Goal: Use online tool/utility: Utilize a website feature to perform a specific function

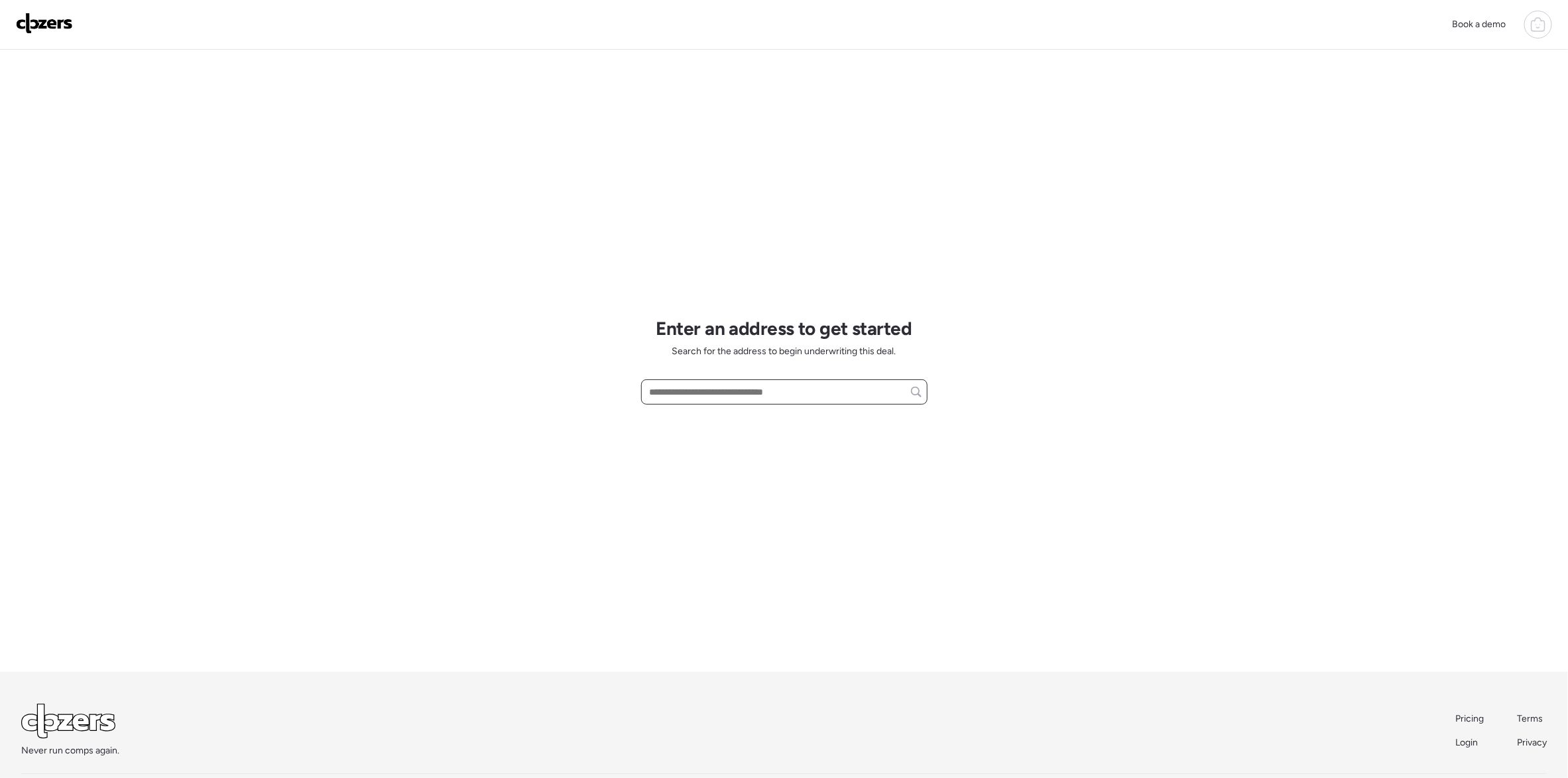
click at [691, 399] on input "text" at bounding box center [784, 392] width 275 height 19
click at [692, 417] on span "[STREET_ADDRESS][PERSON_NAME]" at bounding box center [727, 416] width 161 height 13
type input "**********"
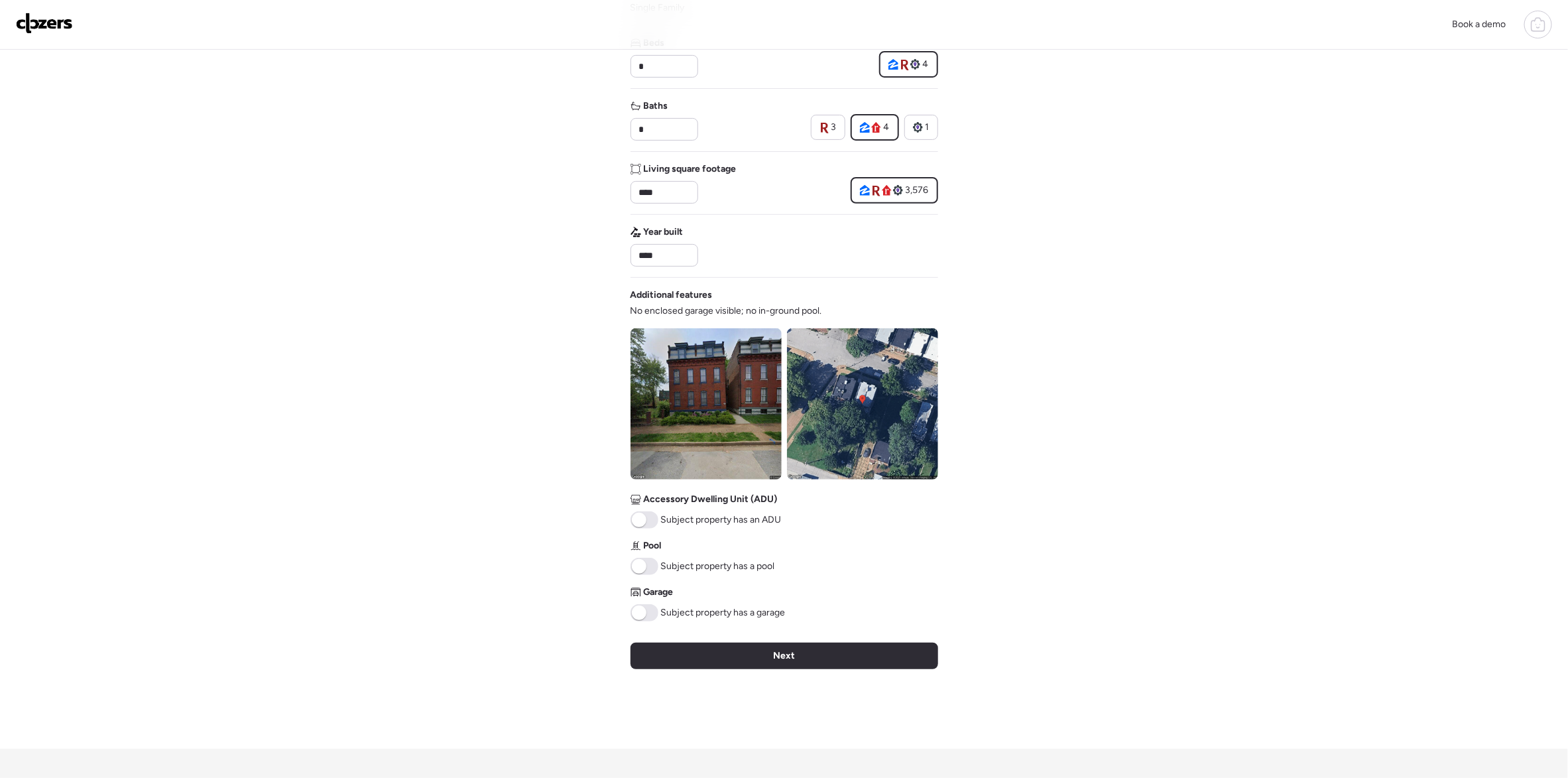
scroll to position [298, 0]
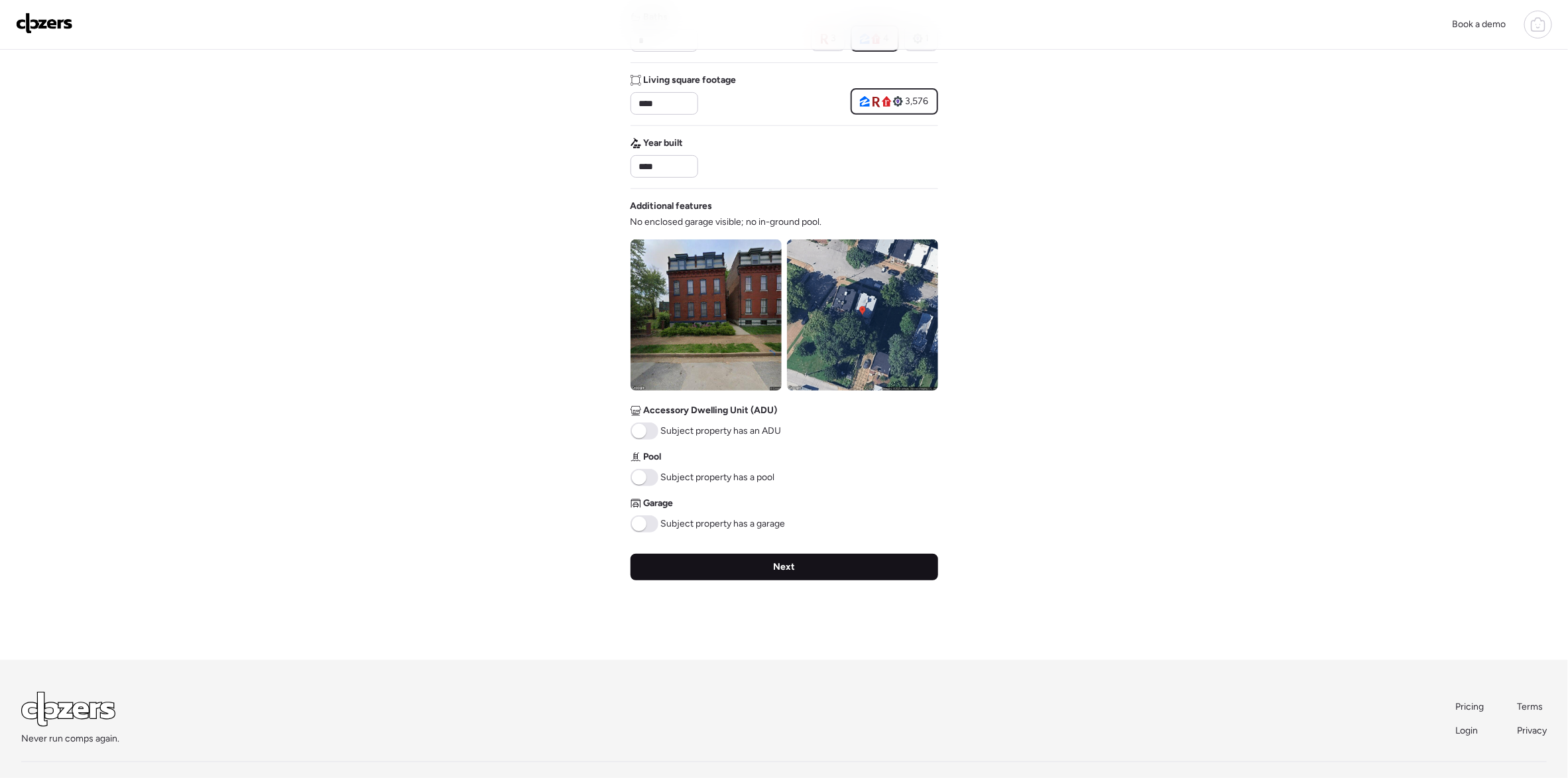
click at [733, 577] on div "Next" at bounding box center [784, 567] width 307 height 27
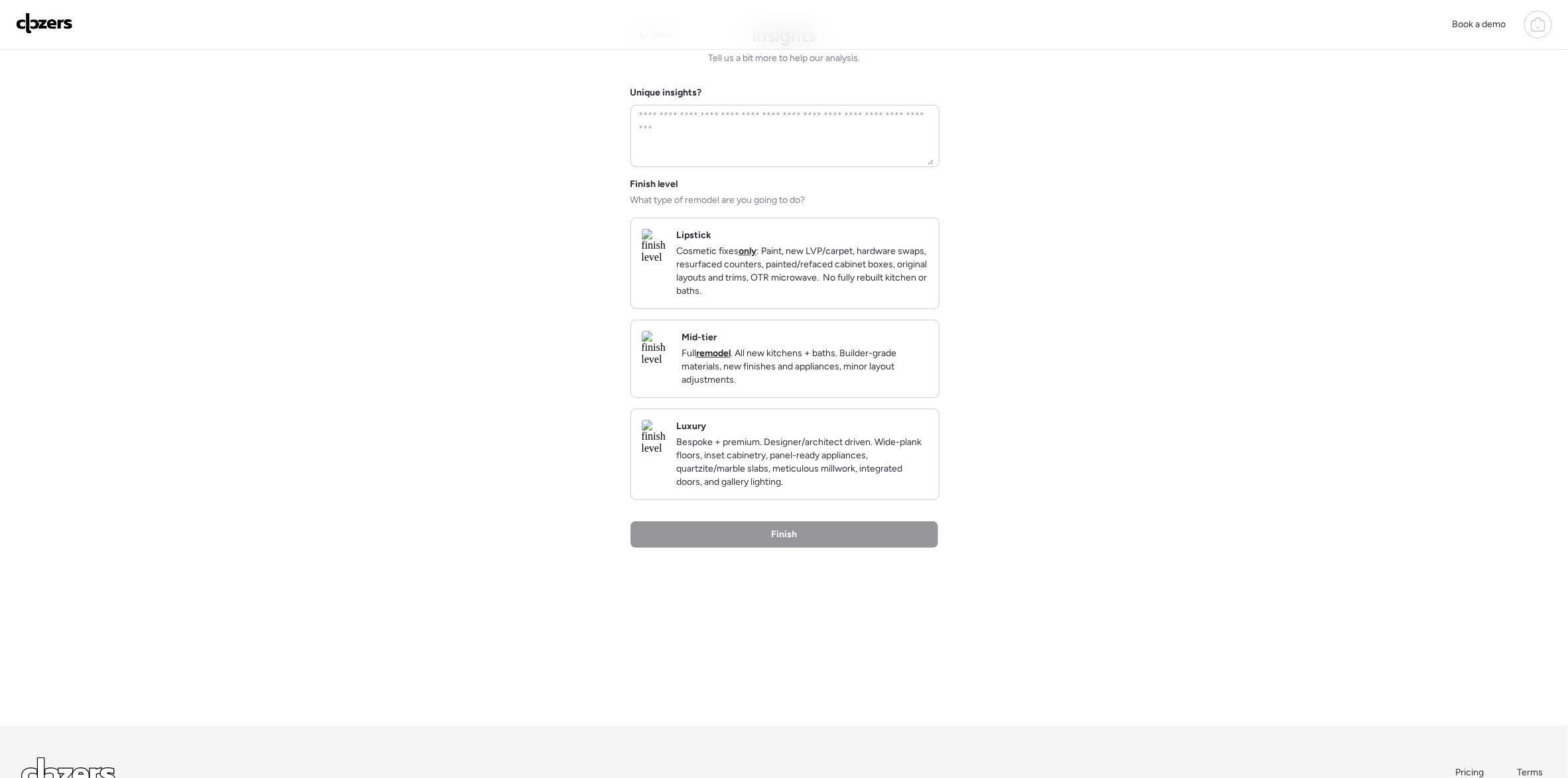
scroll to position [0, 0]
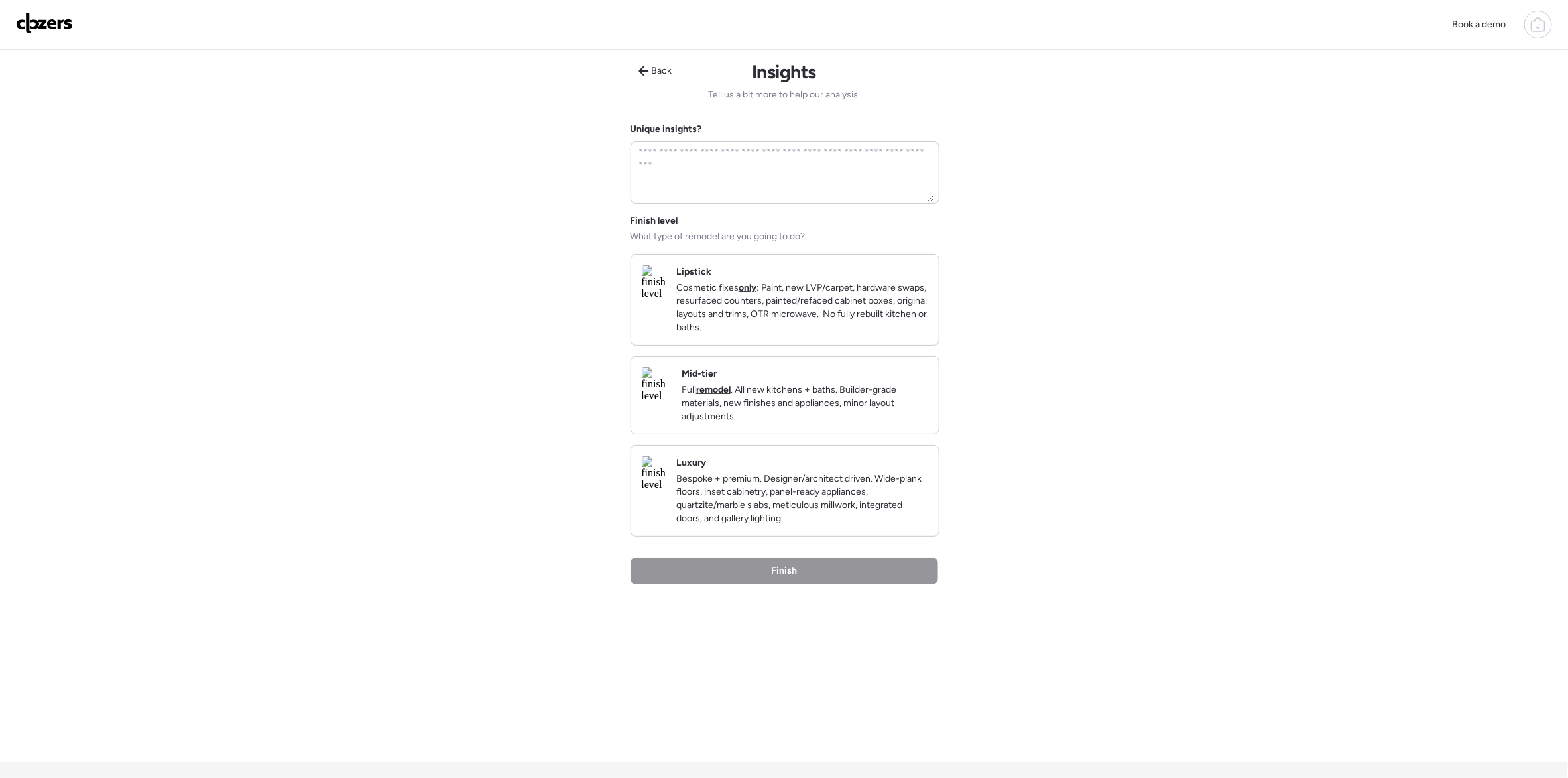
click at [669, 402] on img at bounding box center [656, 385] width 29 height 34
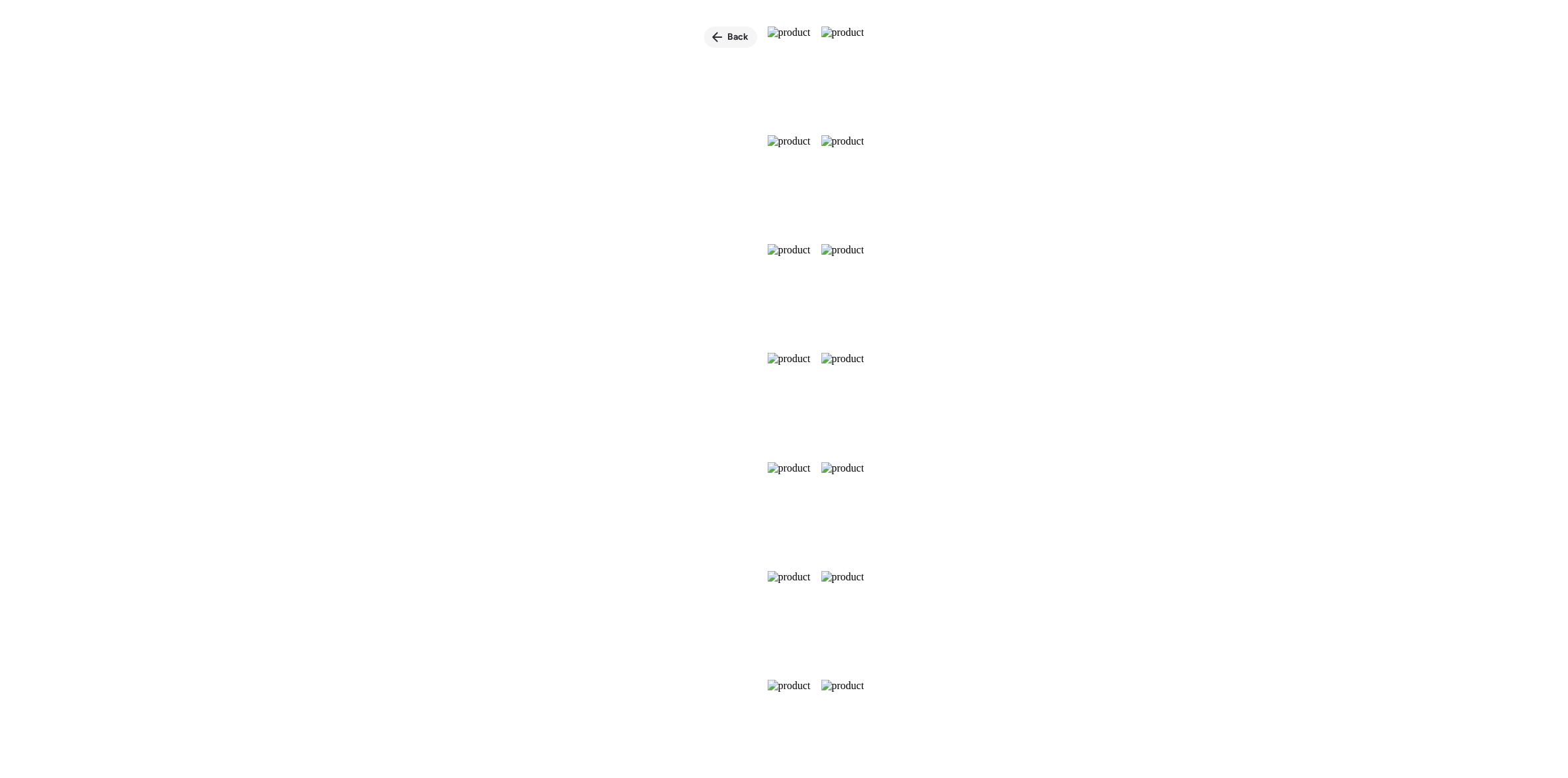
click at [704, 44] on div "Back" at bounding box center [731, 37] width 53 height 21
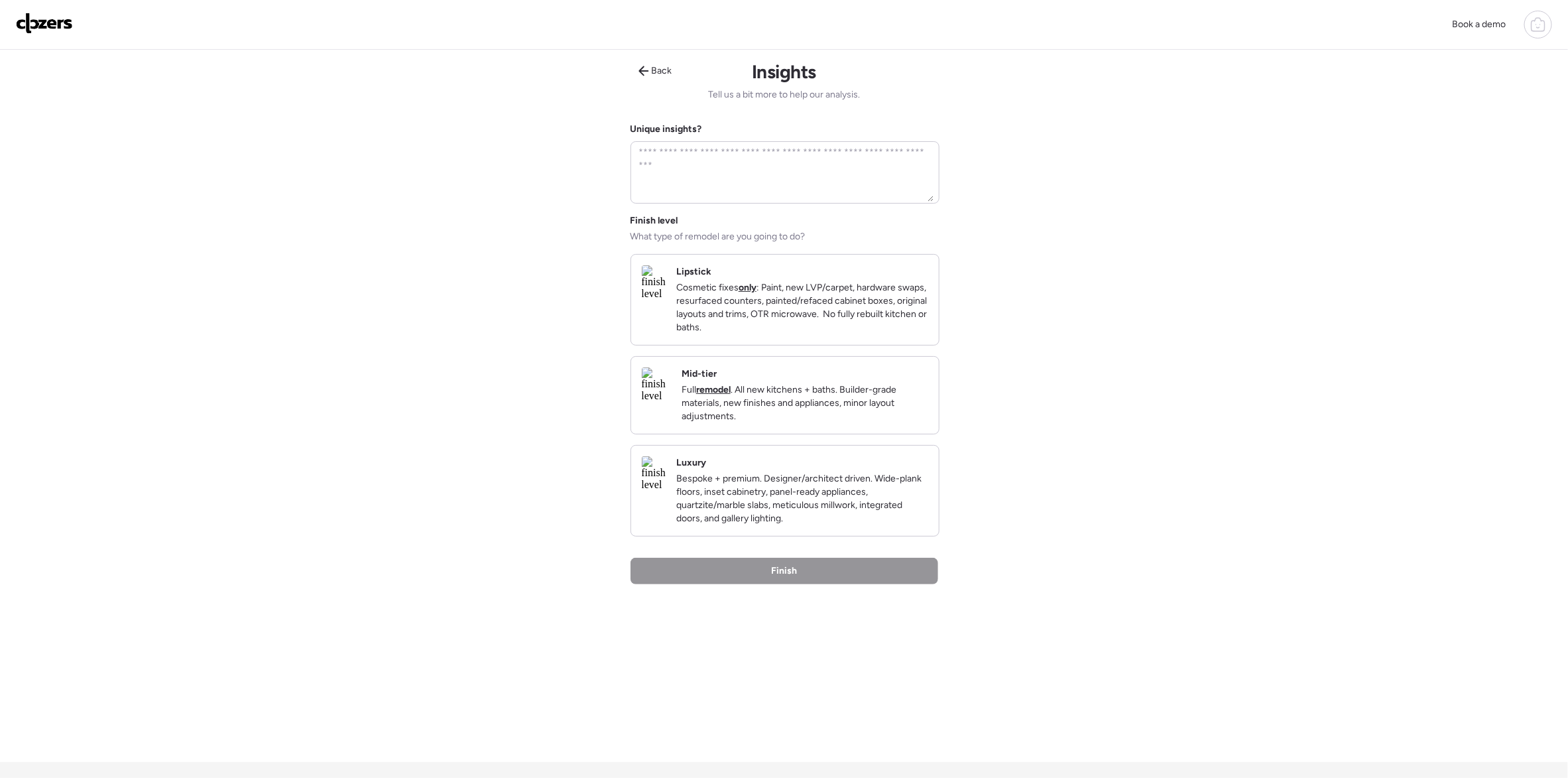
click at [857, 386] on div "Mid-tier Full remodel . All new kitchens + baths. Builder-grade materials, new …" at bounding box center [805, 395] width 247 height 55
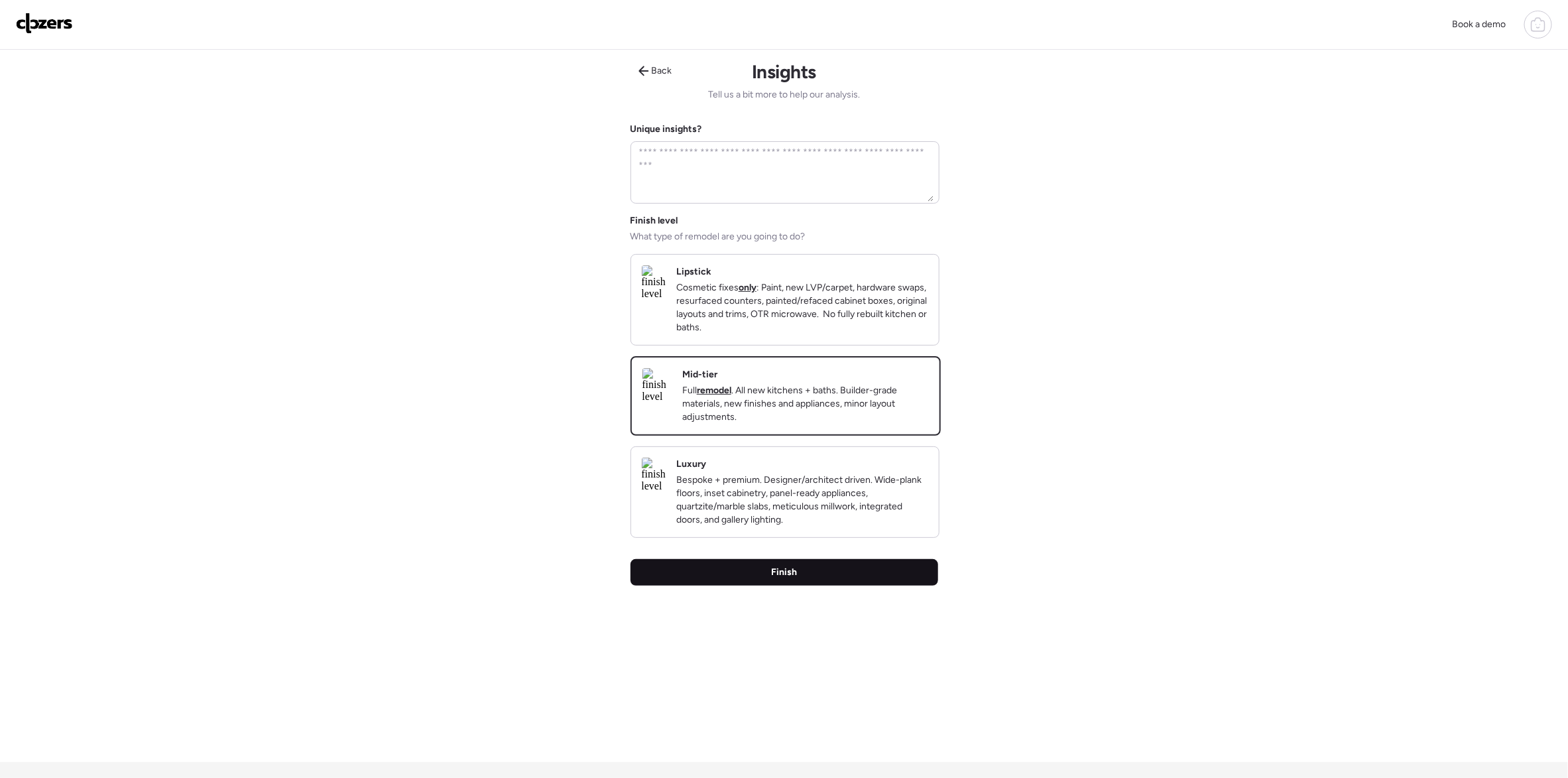
click at [843, 585] on div "Finish" at bounding box center [784, 572] width 307 height 27
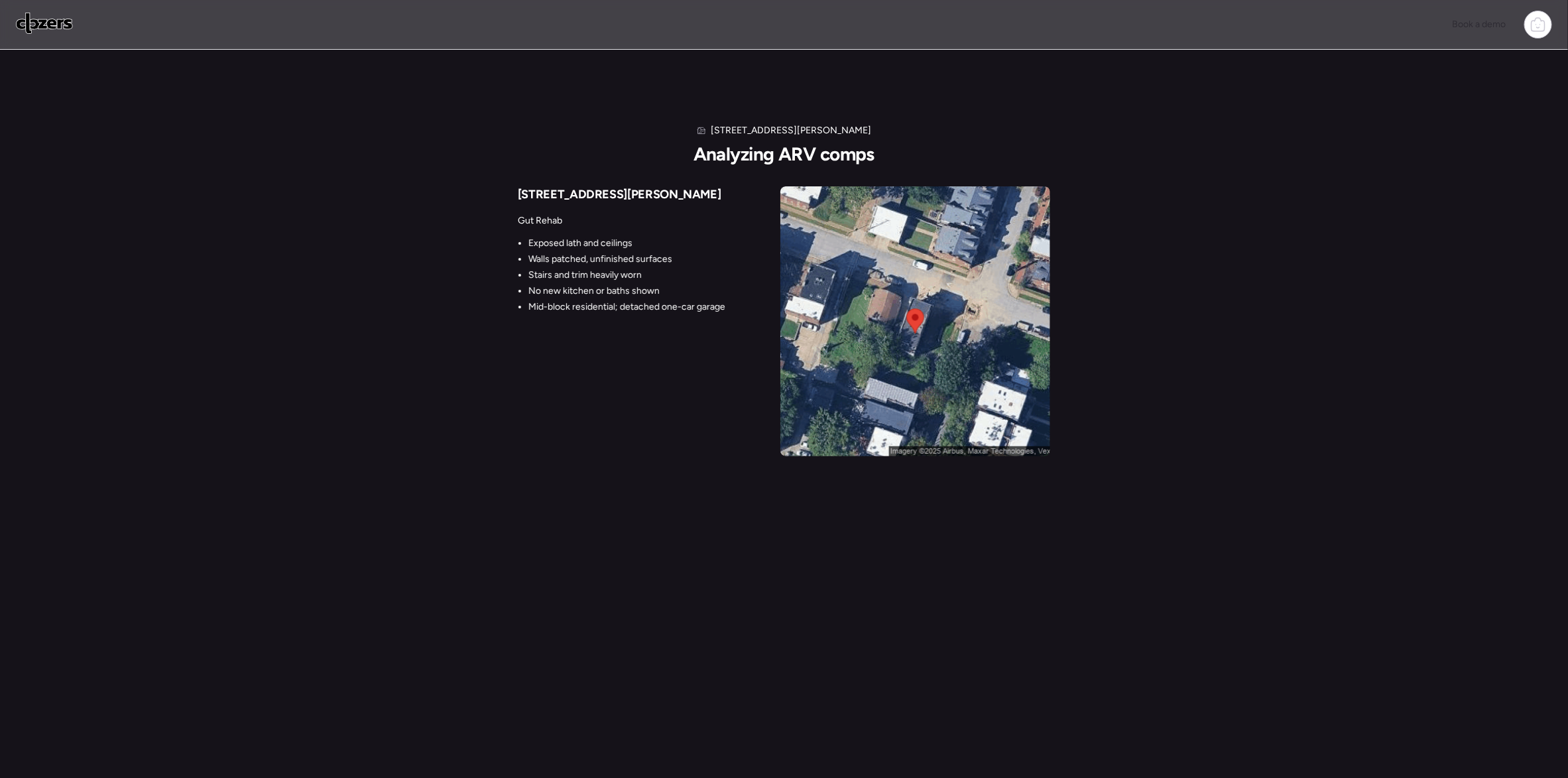
click at [897, 693] on div "1226 [PERSON_NAME] Analyzing ARV comps [STREET_ADDRESS][PERSON_NAME] Gut Rehab …" at bounding box center [784, 414] width 1568 height 828
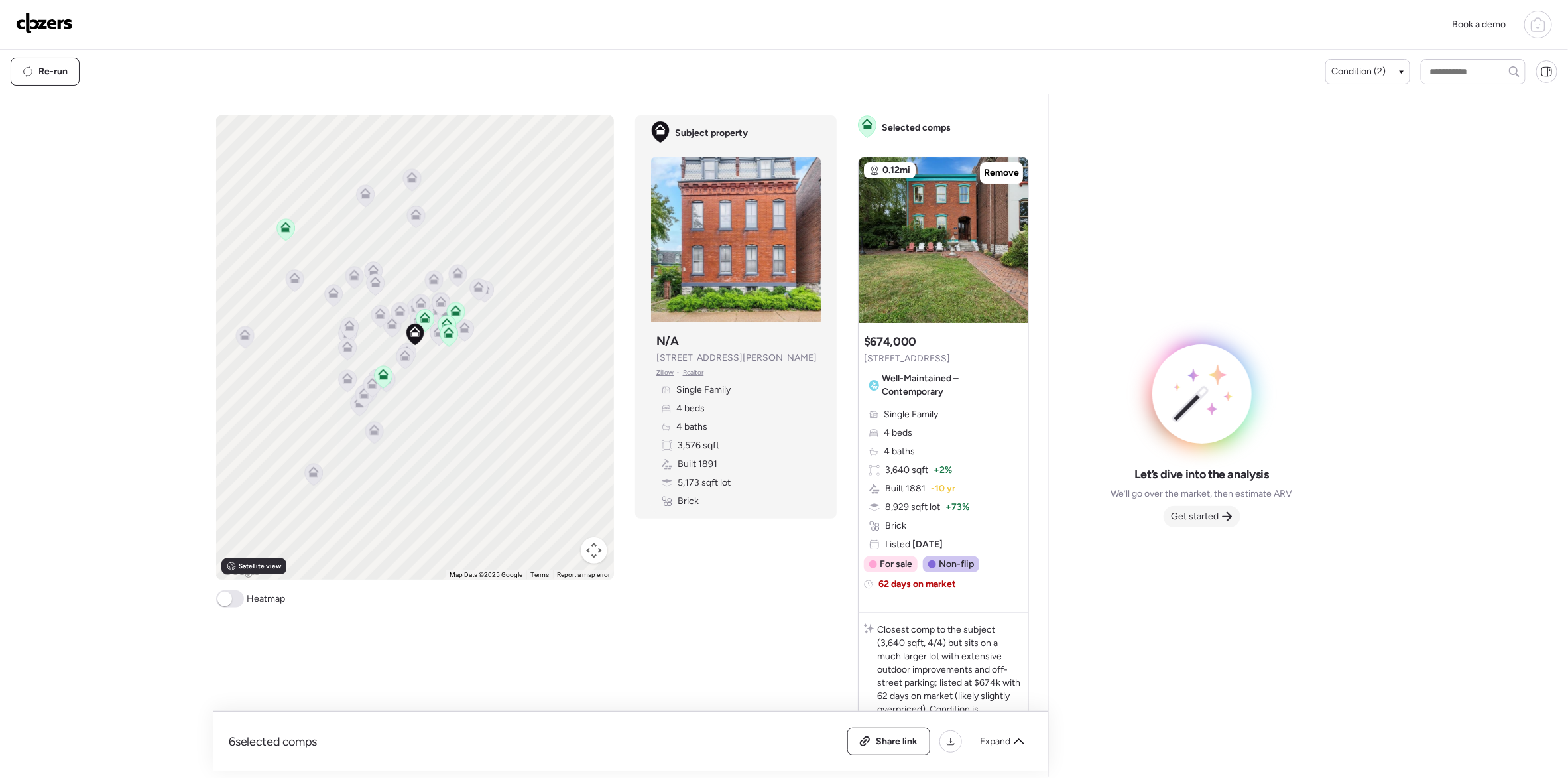
click at [1208, 520] on span "Get started" at bounding box center [1195, 517] width 48 height 13
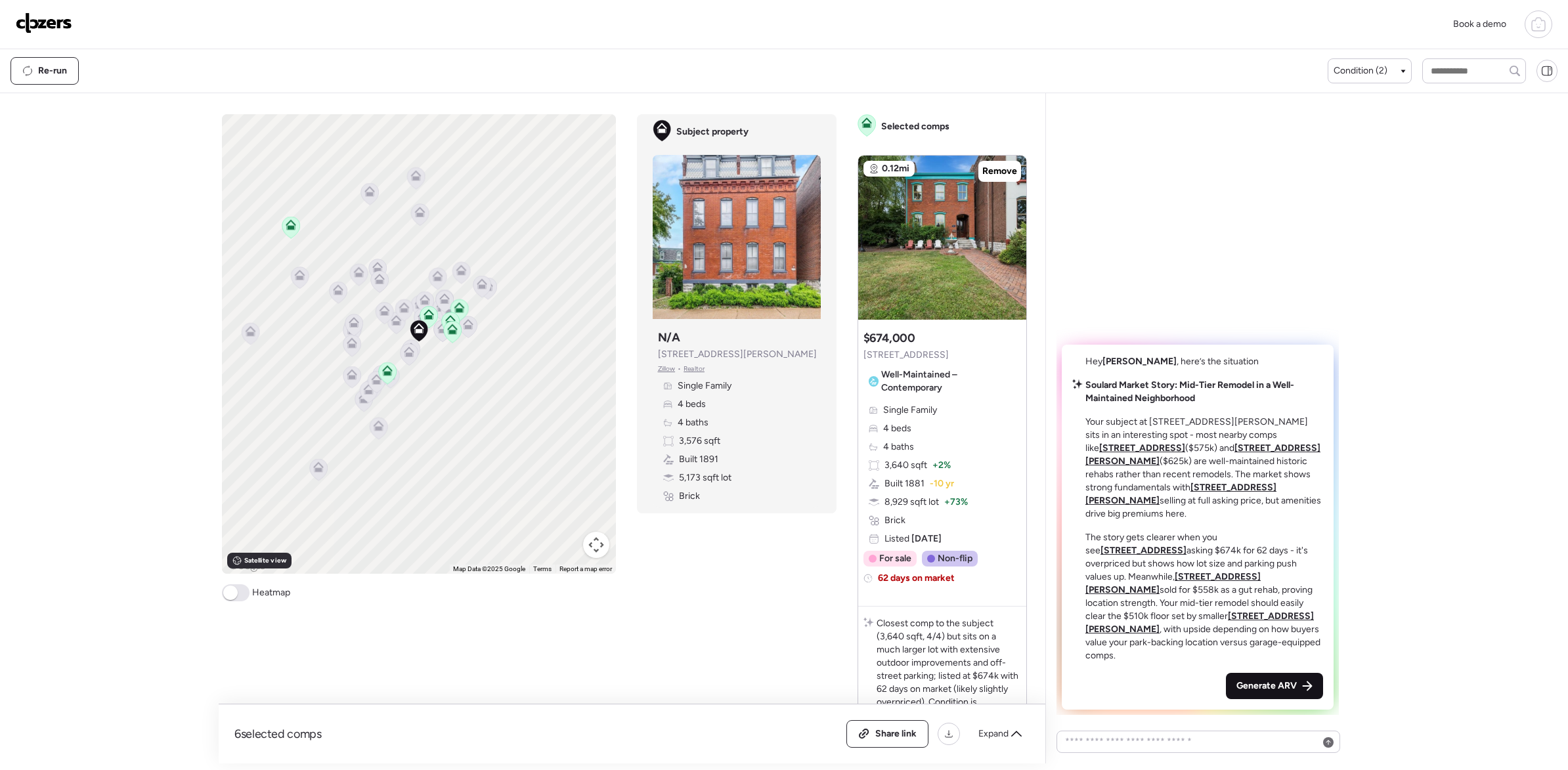
click at [1275, 684] on span "Generate ARV" at bounding box center [1267, 686] width 60 height 13
